Goal: Task Accomplishment & Management: Manage account settings

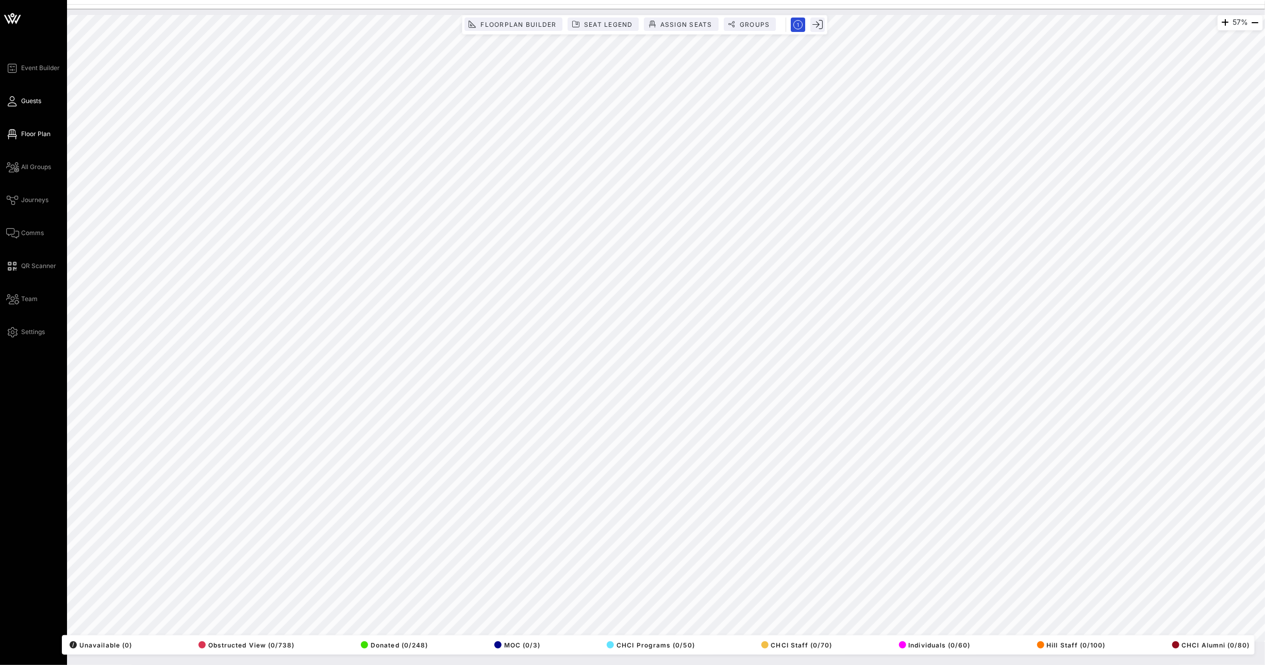
click at [18, 103] on link "Guests" at bounding box center [23, 101] width 35 height 12
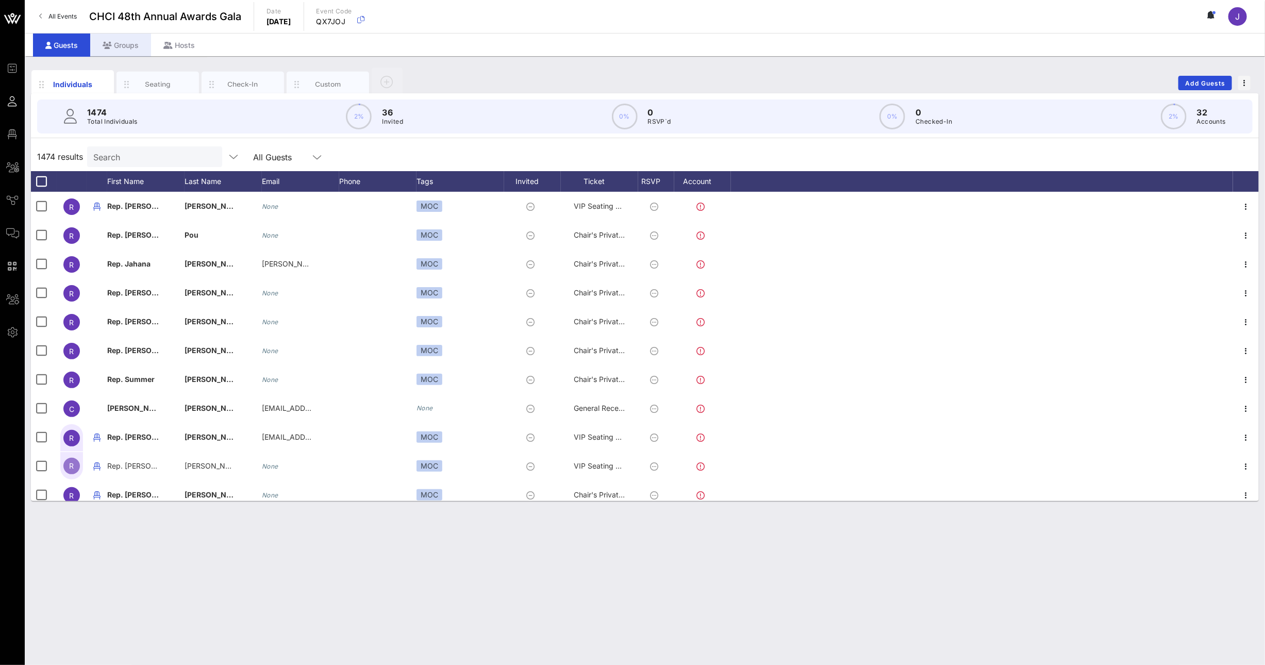
click at [110, 43] on icon at bounding box center [107, 45] width 9 height 7
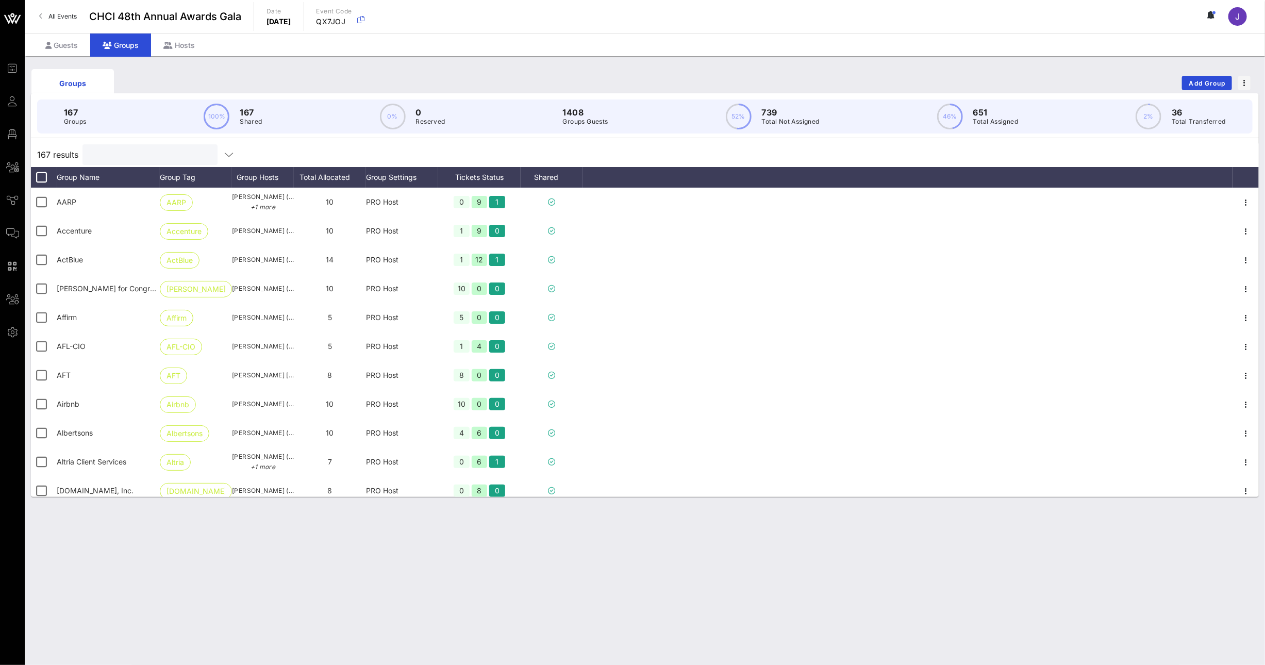
click at [112, 157] on input "text" at bounding box center [149, 154] width 121 height 13
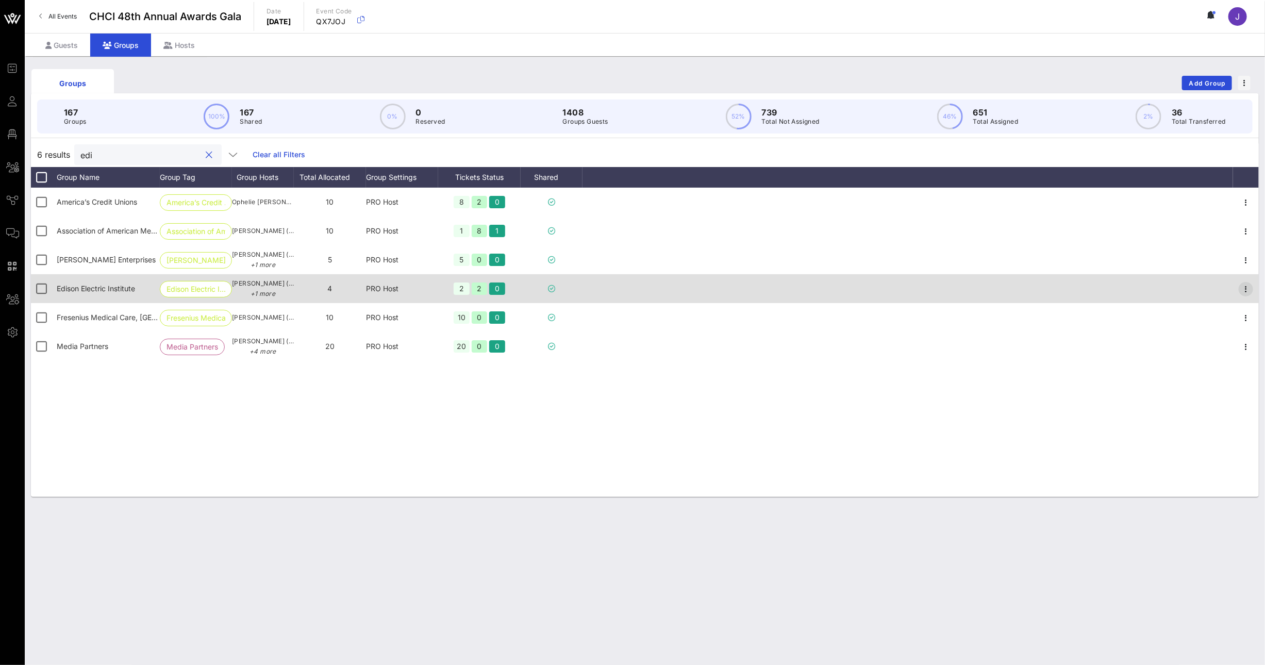
type input "edi"
click at [1242, 286] on icon "button" at bounding box center [1246, 289] width 12 height 12
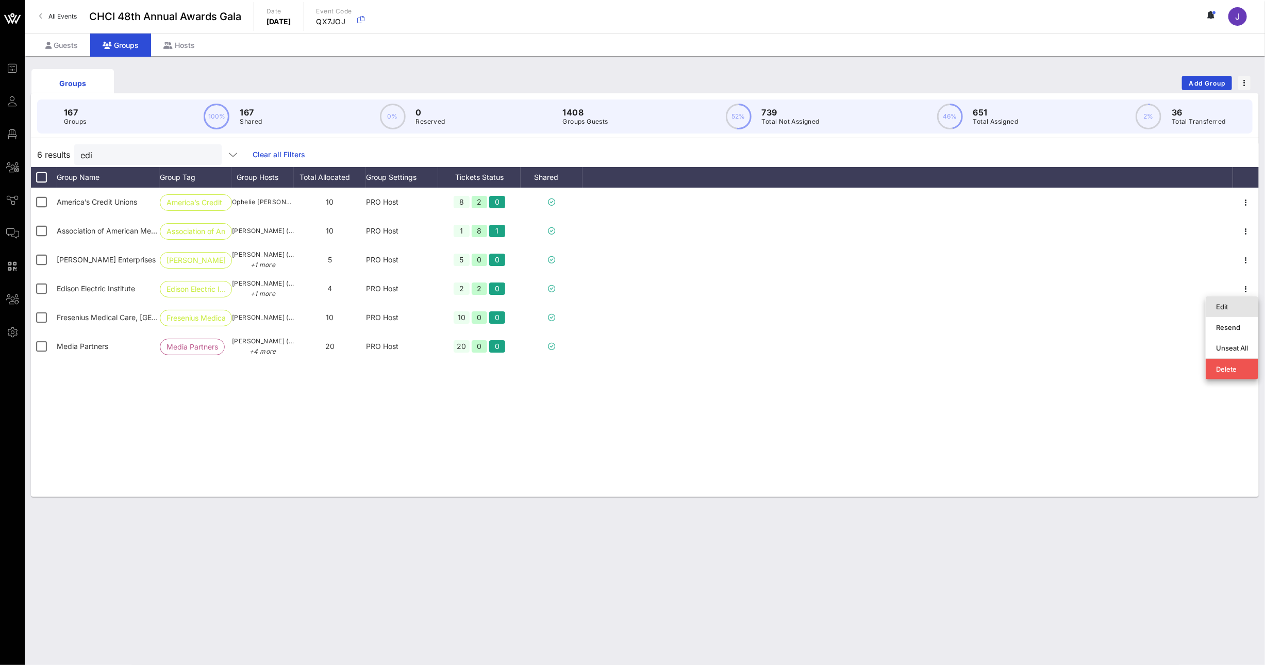
click at [1240, 305] on div "Edit" at bounding box center [1232, 307] width 32 height 8
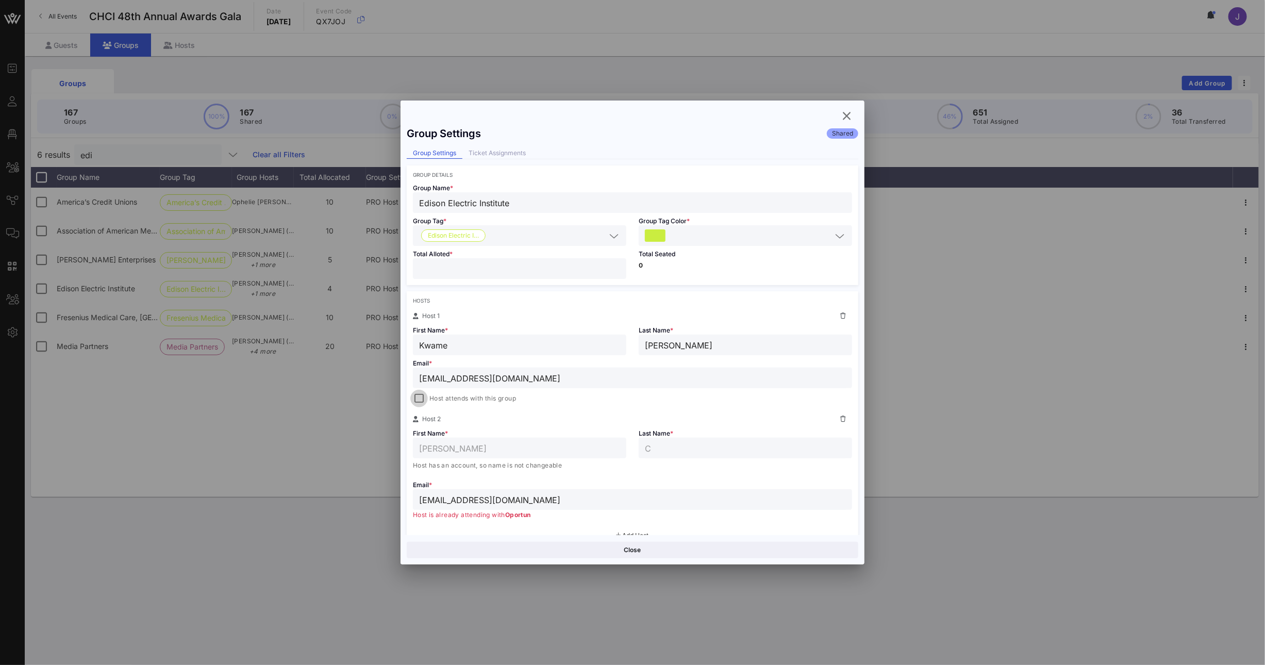
click at [415, 397] on div at bounding box center [419, 398] width 14 height 14
click at [712, 550] on button "Save" at bounding box center [747, 550] width 224 height 17
click at [847, 113] on icon "button" at bounding box center [847, 116] width 12 height 12
